Goal: Entertainment & Leisure: Consume media (video, audio)

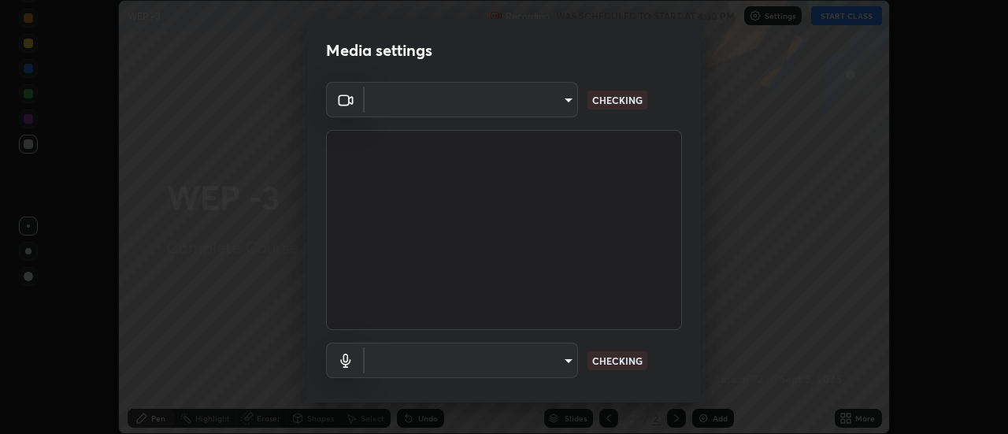
scroll to position [83, 0]
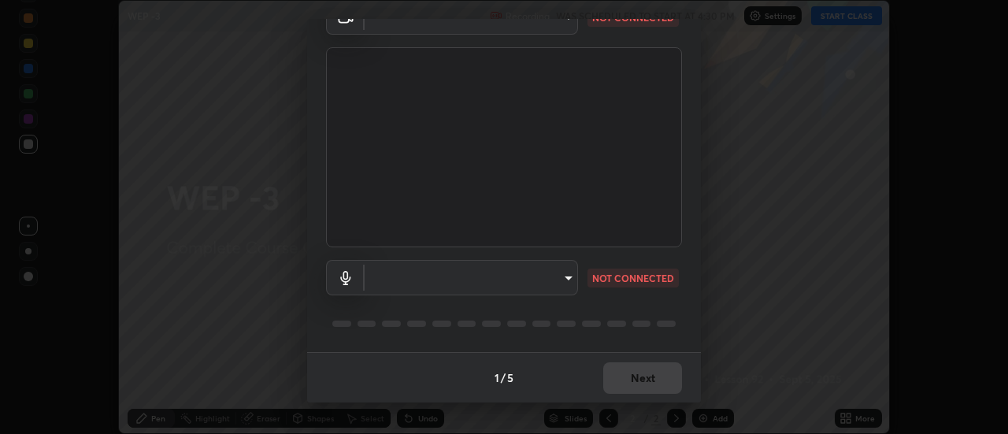
type input "cf8053163bb2f7d6ecf3d6bd7b4235d237b850a42bc303a0614f26eb784a67d0"
type input "default"
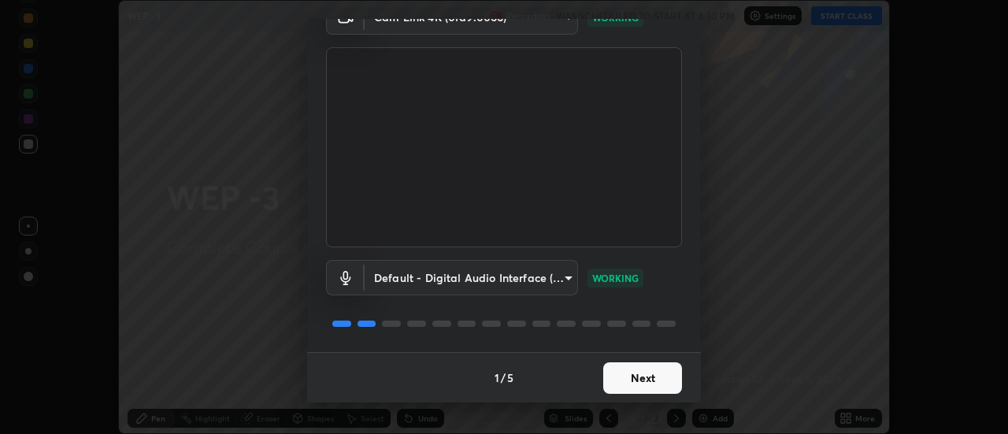
click at [647, 375] on button "Next" at bounding box center [642, 378] width 79 height 32
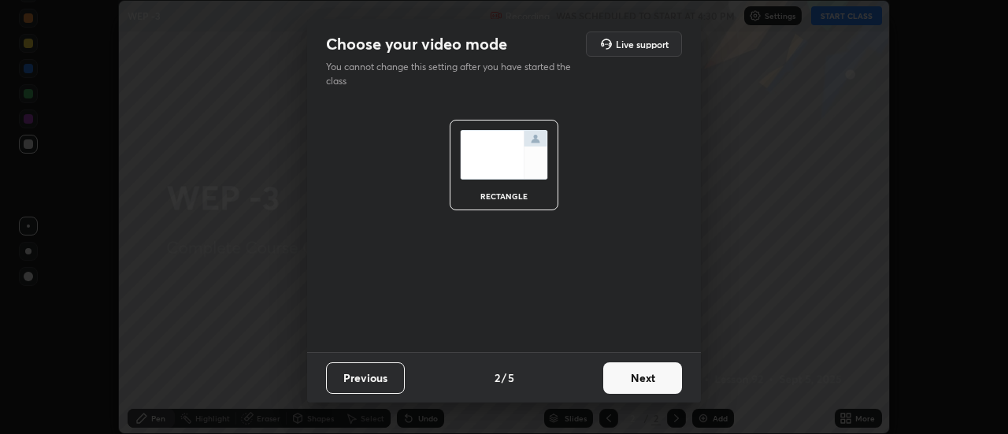
scroll to position [0, 0]
click at [650, 375] on button "Next" at bounding box center [642, 378] width 79 height 32
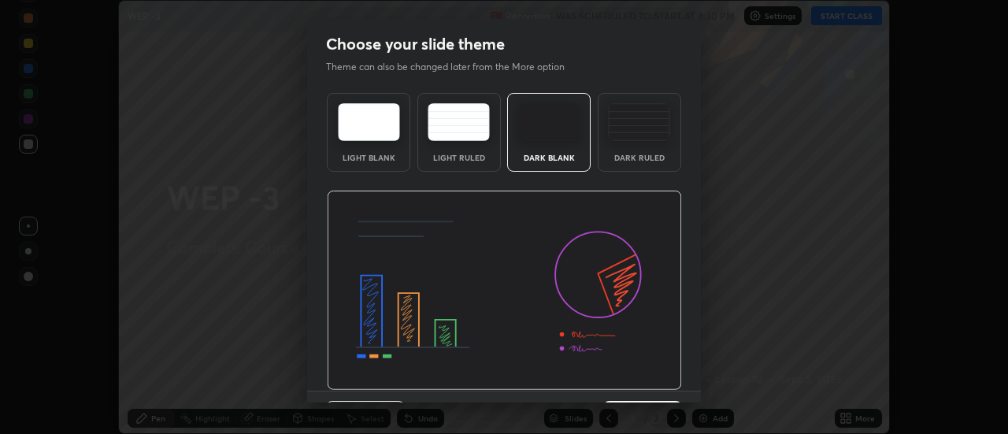
scroll to position [39, 0]
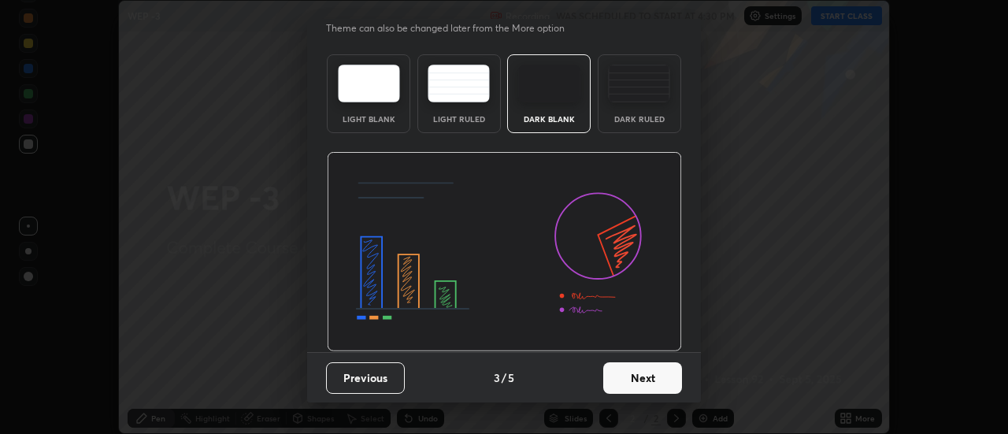
click at [650, 380] on button "Next" at bounding box center [642, 378] width 79 height 32
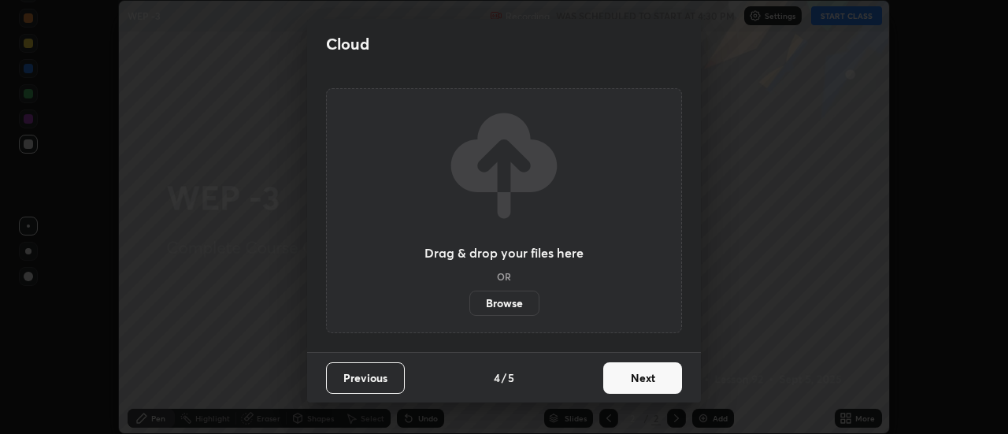
click at [648, 379] on button "Next" at bounding box center [642, 378] width 79 height 32
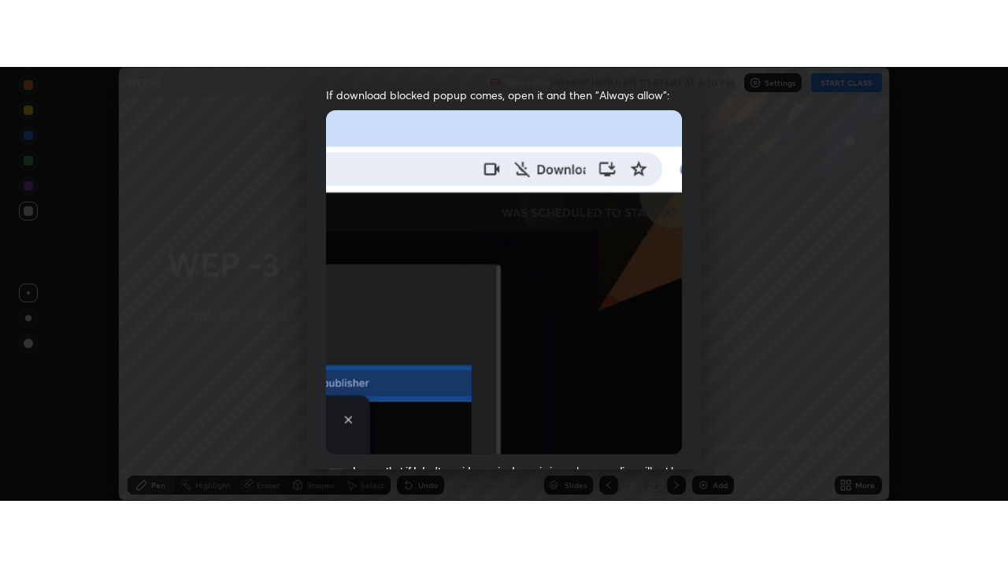
scroll to position [404, 0]
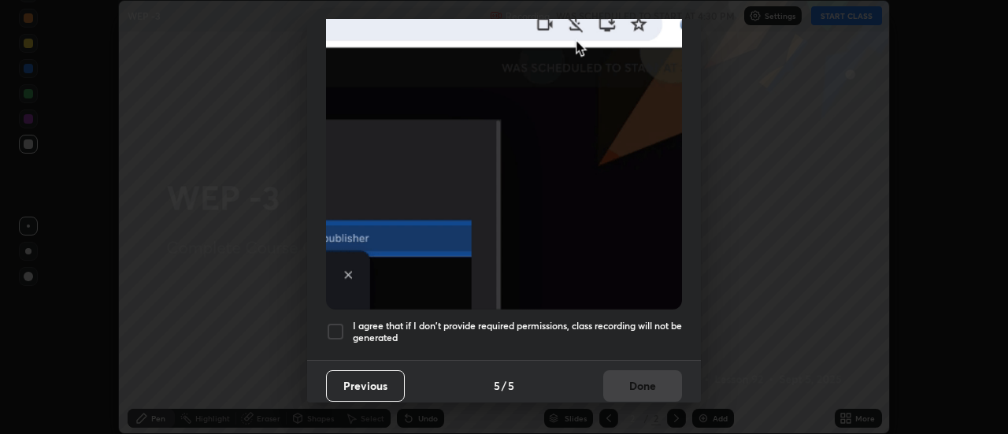
click at [335, 322] on div at bounding box center [335, 331] width 19 height 19
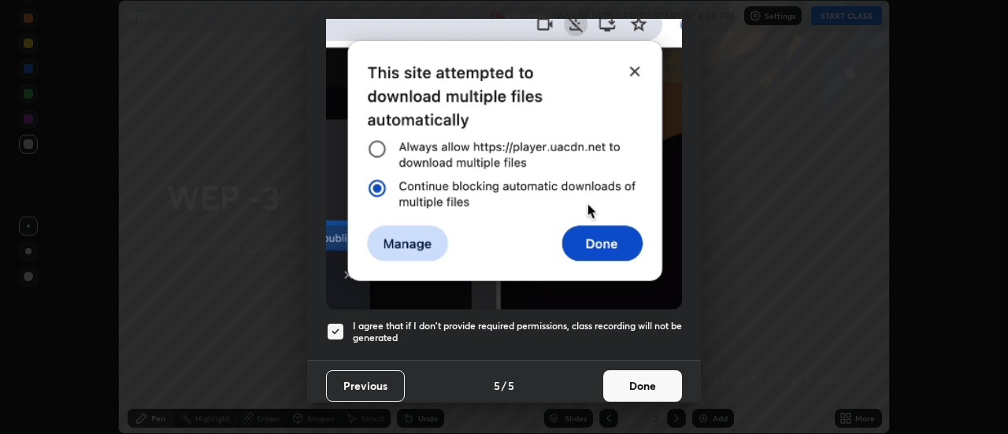
click at [640, 378] on button "Done" at bounding box center [642, 386] width 79 height 32
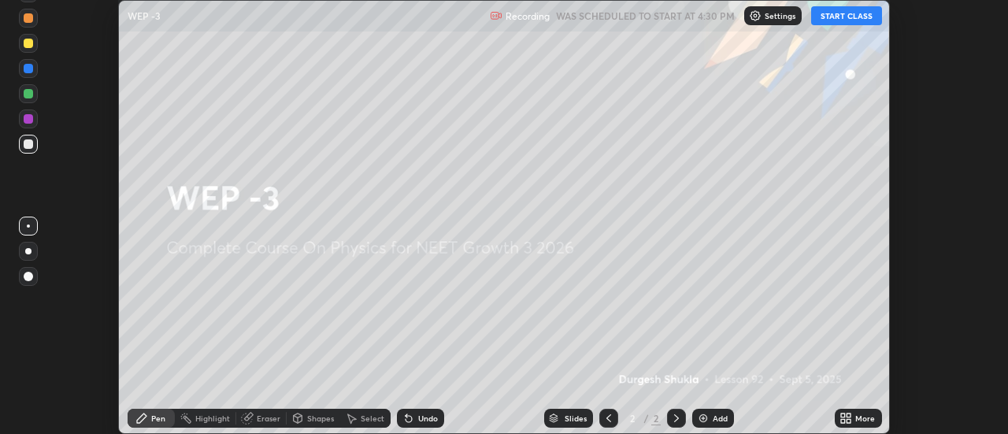
click at [840, 16] on button "START CLASS" at bounding box center [846, 15] width 71 height 19
click at [707, 417] on img at bounding box center [703, 418] width 13 height 13
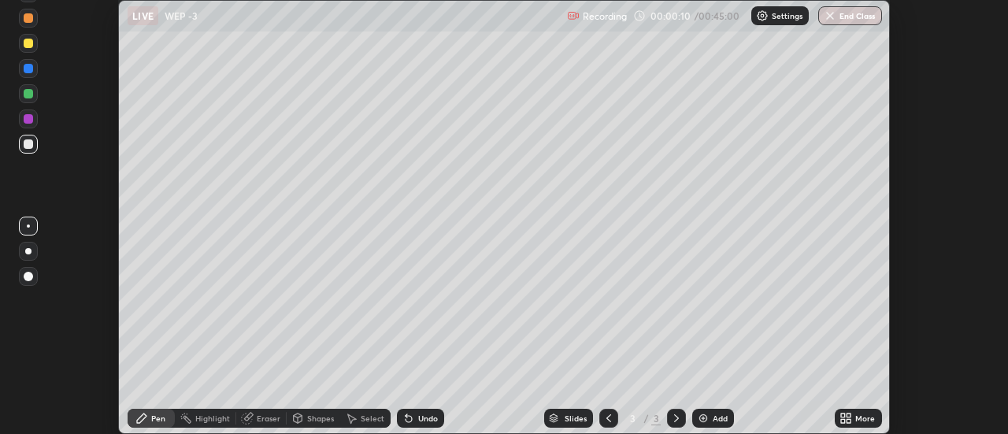
click at [844, 421] on icon at bounding box center [843, 421] width 4 height 4
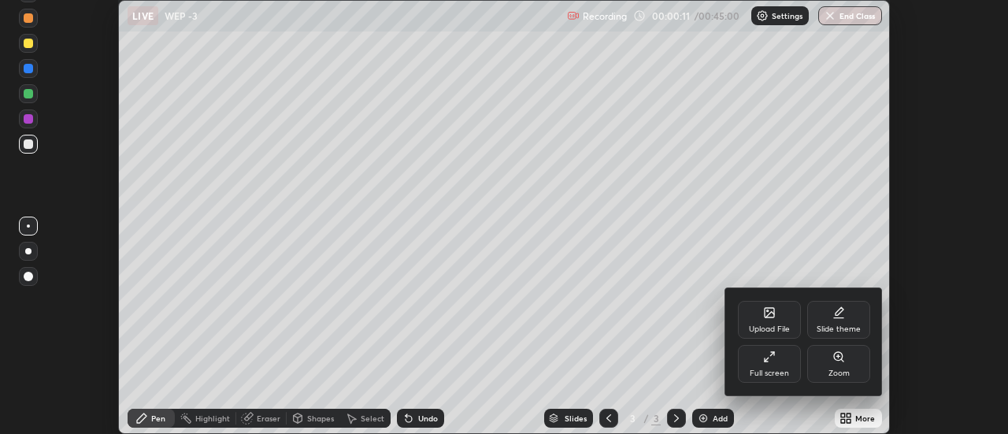
click at [770, 365] on div "Full screen" at bounding box center [769, 364] width 63 height 38
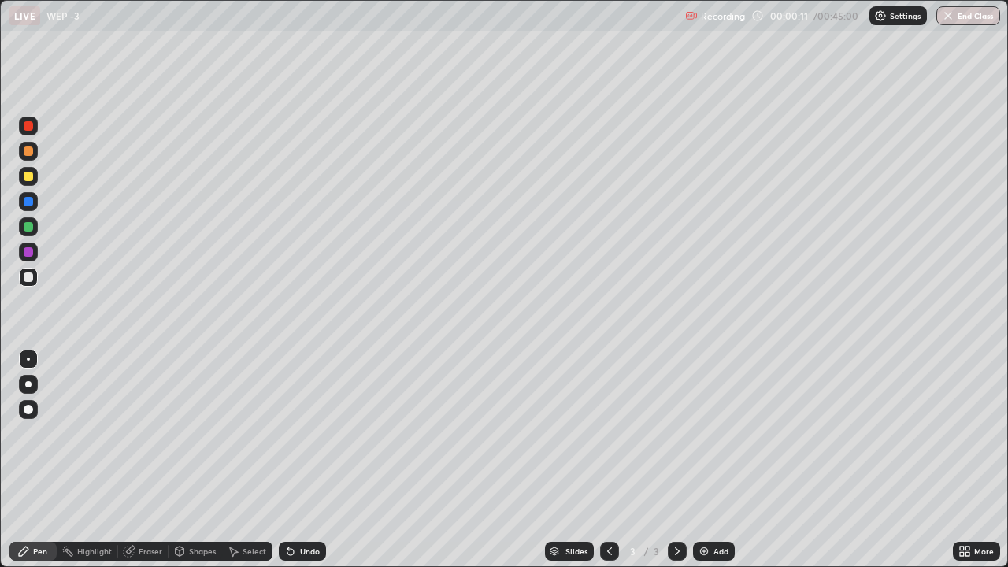
scroll to position [567, 1008]
click at [28, 177] on div at bounding box center [28, 176] width 9 height 9
click at [26, 408] on div at bounding box center [28, 409] width 9 height 9
click at [710, 433] on div "Add" at bounding box center [714, 551] width 42 height 19
click at [947, 18] on img "button" at bounding box center [949, 15] width 13 height 13
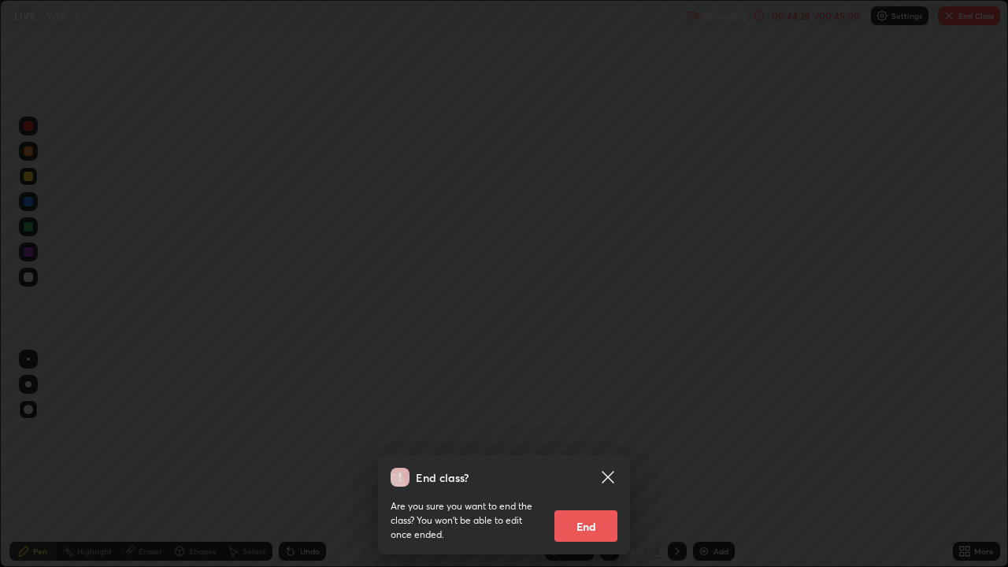
click at [593, 433] on button "End" at bounding box center [586, 526] width 63 height 32
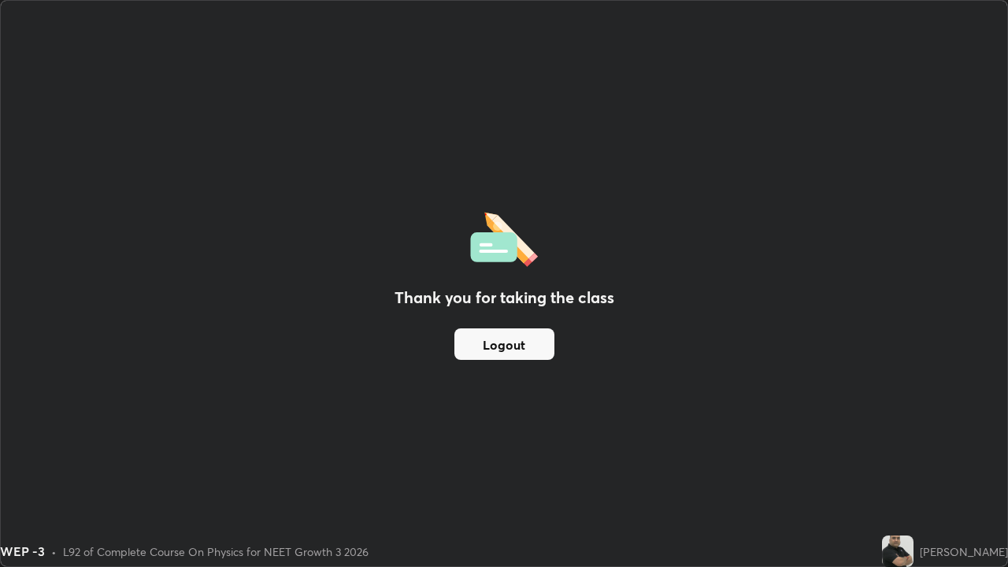
click at [510, 340] on button "Logout" at bounding box center [504, 344] width 100 height 32
click at [510, 339] on button "Logout" at bounding box center [504, 344] width 100 height 32
click at [446, 251] on div "Thank you for taking the class Logout" at bounding box center [504, 284] width 1007 height 566
